Goal: Check status

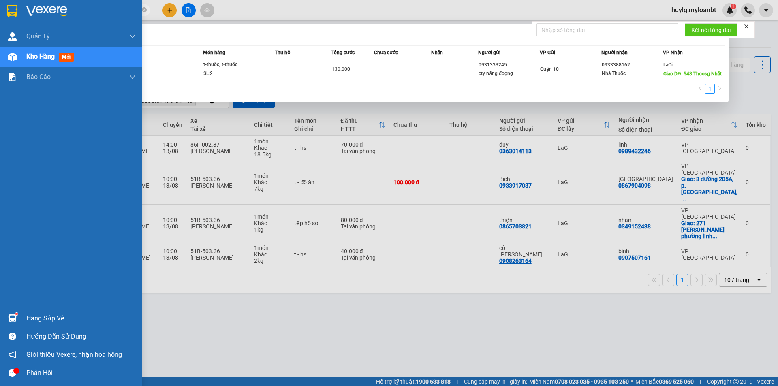
drag, startPoint x: 0, startPoint y: 0, endPoint x: 13, endPoint y: 310, distance: 310.3
click at [13, 309] on div "Quản [PERSON_NAME] lý giao nhận mới Kho hàng mới Báo cáo Mẫu 1: Báo cáo dòng ti…" at bounding box center [71, 193] width 142 height 386
click at [13, 310] on div "Hàng sắp về" at bounding box center [71, 318] width 142 height 18
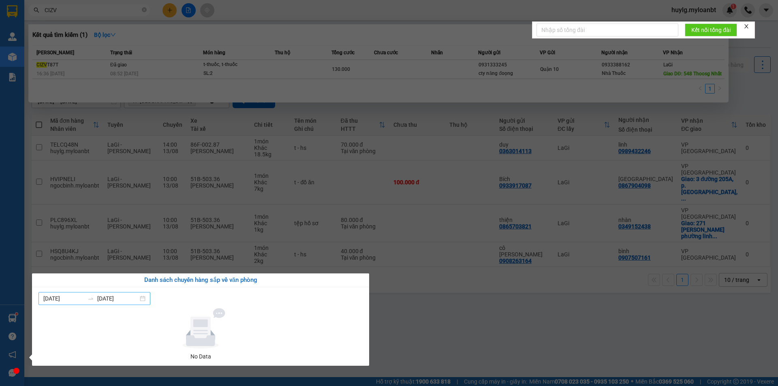
click at [110, 295] on input "[DATE]" at bounding box center [117, 298] width 41 height 9
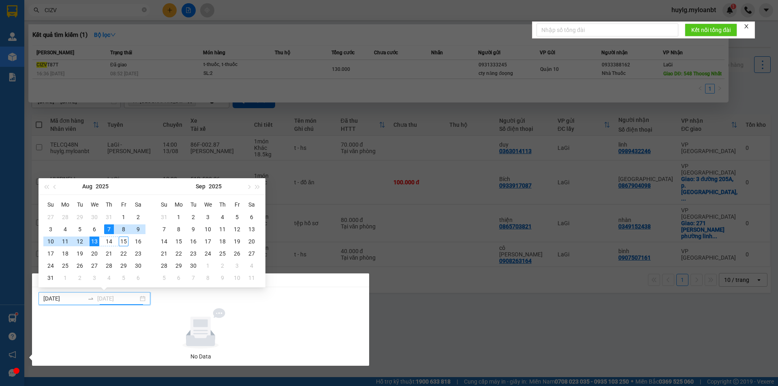
type input "[DATE]"
click at [124, 240] on div "15" at bounding box center [124, 242] width 10 height 10
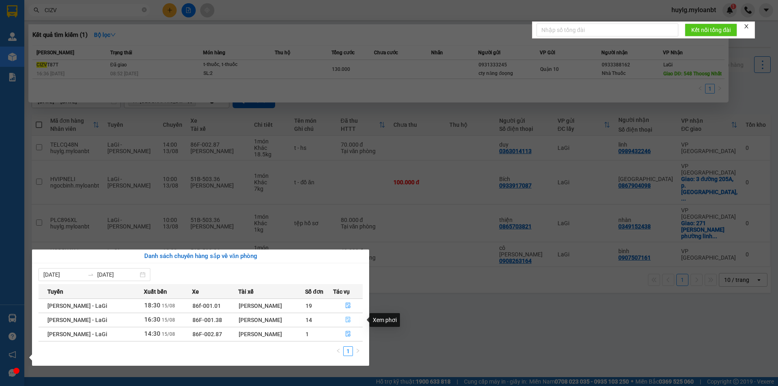
click at [351, 321] on button "button" at bounding box center [348, 320] width 29 height 13
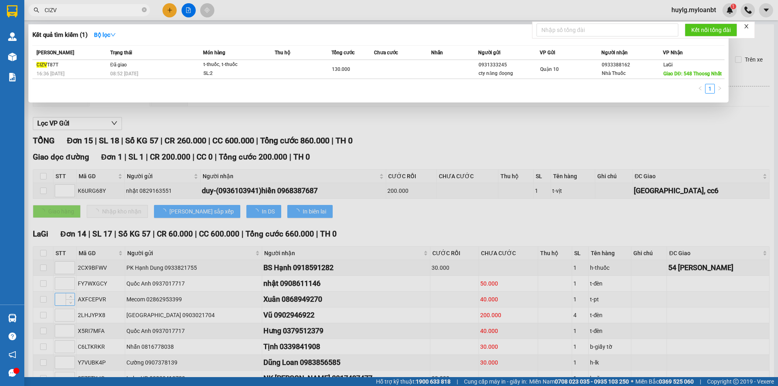
click at [67, 312] on div at bounding box center [389, 193] width 778 height 386
type input "[DATE]"
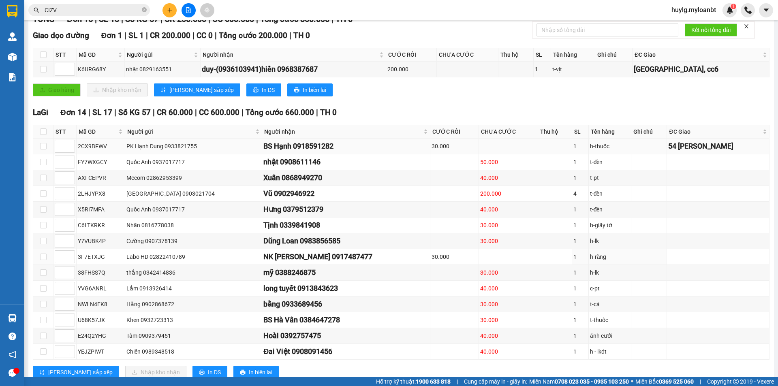
scroll to position [155, 0]
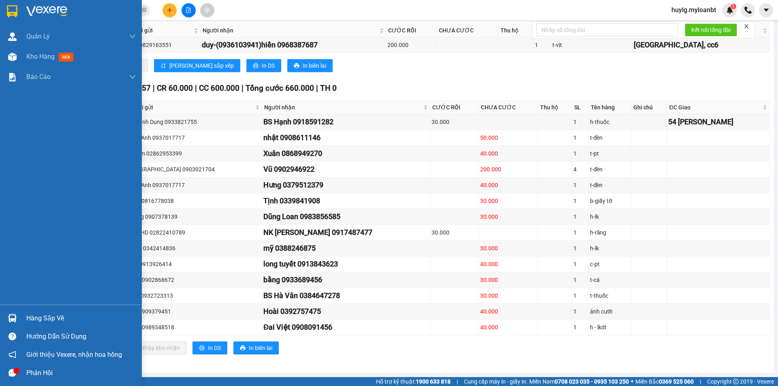
click at [14, 324] on div at bounding box center [12, 318] width 14 height 14
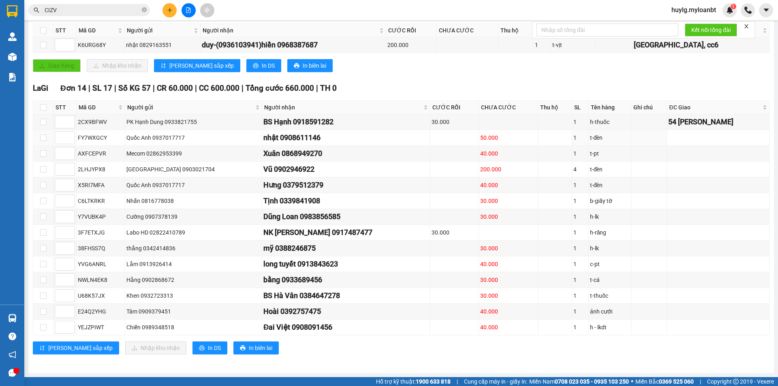
click at [261, 137] on section "Kết quả tìm kiếm ( 1 ) Bộ lọc Mã ĐH Trạng thái Món hàng Thu hộ Tổng cước Chưa c…" at bounding box center [389, 193] width 778 height 386
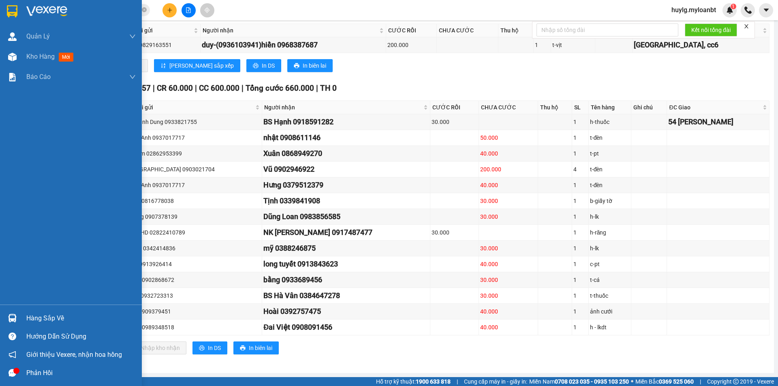
click at [17, 315] on div at bounding box center [12, 318] width 14 height 14
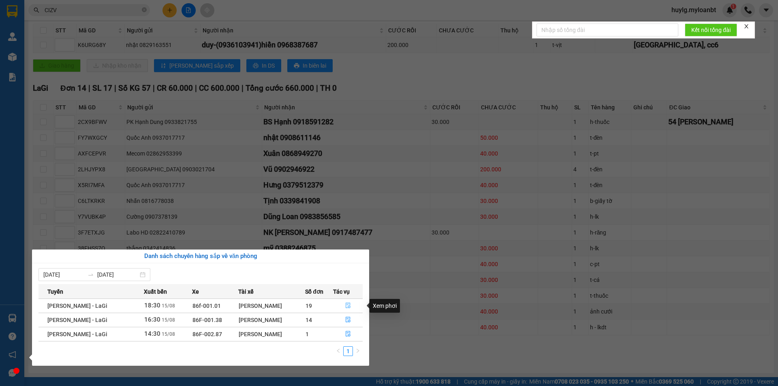
click at [349, 308] on icon "file-done" at bounding box center [348, 306] width 6 height 6
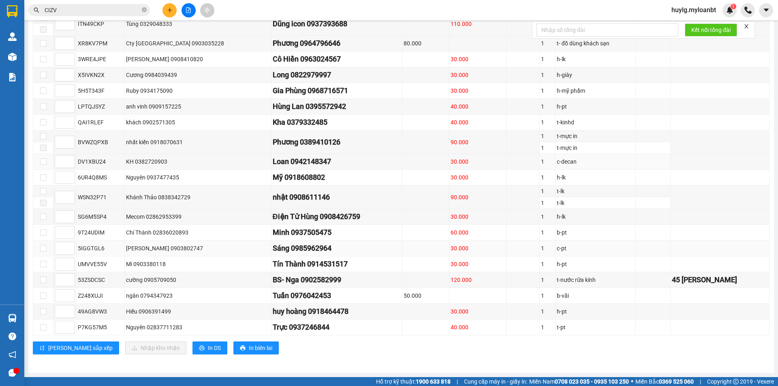
scroll to position [58, 0]
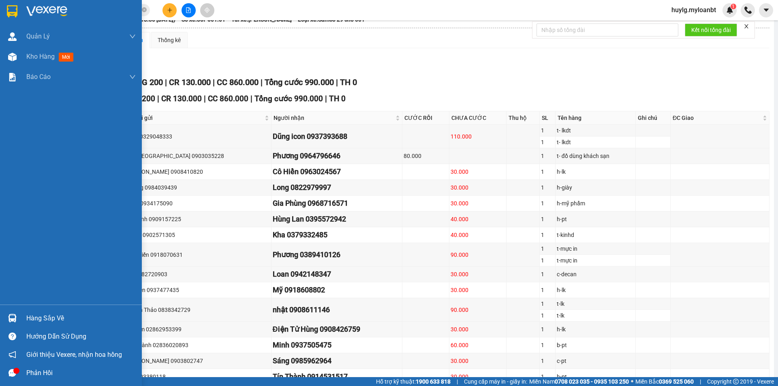
drag, startPoint x: 29, startPoint y: 296, endPoint x: 29, endPoint y: 308, distance: 11.8
click at [29, 297] on div "Quản [PERSON_NAME] lý giao nhận mới Kho hàng mới Báo cáo Mẫu 1: Báo cáo dòng ti…" at bounding box center [71, 165] width 142 height 278
click at [29, 308] on div "Hàng sắp về Hướng dẫn sử dụng Giới thiệu Vexere, nhận hoa hồng Phản hồi" at bounding box center [71, 343] width 142 height 77
click at [30, 316] on div "Hàng sắp về" at bounding box center [80, 318] width 109 height 12
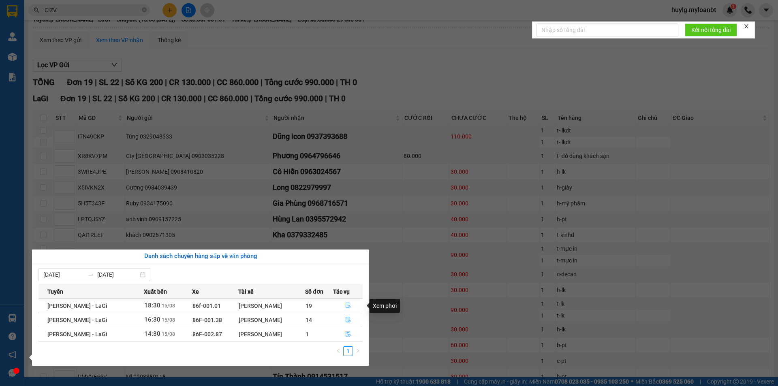
click at [348, 306] on icon "file-done" at bounding box center [348, 306] width 5 height 6
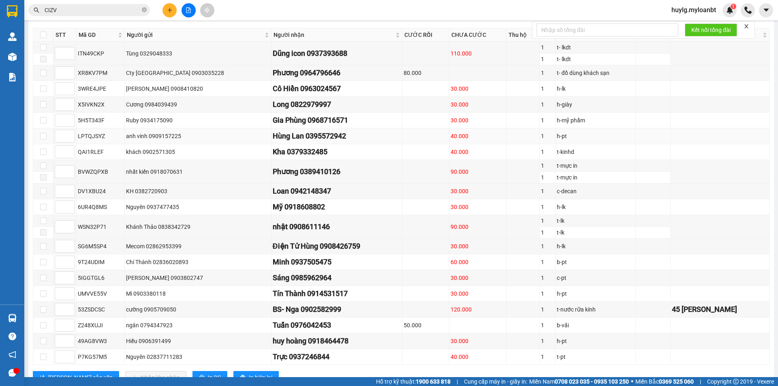
scroll to position [180, 0]
